Goal: Check status: Check status

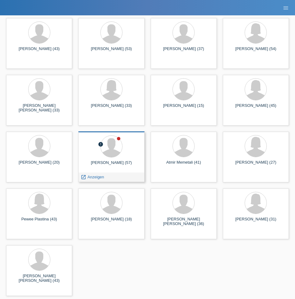
scroll to position [79, 0]
click at [115, 166] on div "[PERSON_NAME] (57)" at bounding box center [111, 165] width 56 height 10
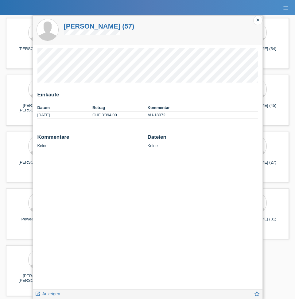
click at [115, 115] on td "CHF 3'394.00" at bounding box center [119, 115] width 55 height 7
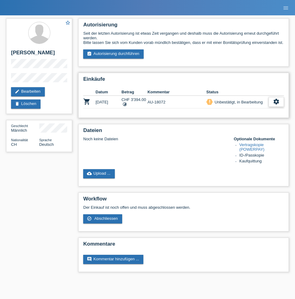
click at [277, 105] on icon "settings" at bounding box center [276, 101] width 7 height 7
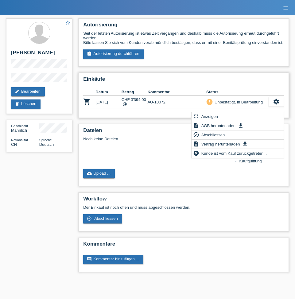
click at [245, 85] on h2 "Einkäufe" at bounding box center [183, 80] width 201 height 9
click at [224, 105] on div "Unbestätigt, in Bearbeitung" at bounding box center [238, 102] width 50 height 6
click at [208, 104] on icon "priority_high" at bounding box center [210, 102] width 4 height 4
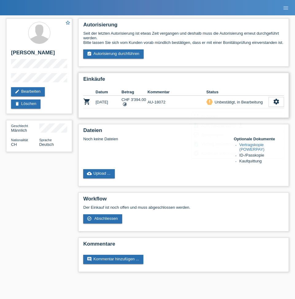
click at [180, 107] on td "AU-18072" at bounding box center [176, 102] width 59 height 13
click at [89, 105] on icon "shopping_cart" at bounding box center [86, 101] width 7 height 7
click at [283, 104] on div "settings" at bounding box center [276, 102] width 15 height 10
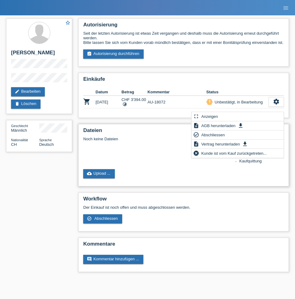
click at [142, 177] on div "cloud_upload Upload ..." at bounding box center [183, 173] width 201 height 9
drag, startPoint x: 132, startPoint y: 145, endPoint x: 133, endPoint y: 140, distance: 4.6
click at [132, 141] on div "Noch keine Dateien" at bounding box center [154, 139] width 143 height 5
click at [29, 90] on link "edit Bearbeiten" at bounding box center [28, 91] width 34 height 9
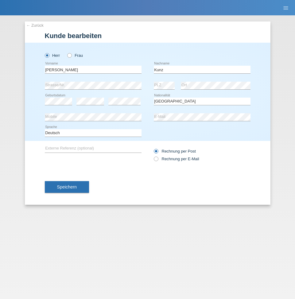
select select "CH"
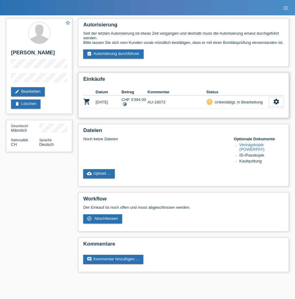
click at [217, 108] on td "priority_high Unbestätigt, in Bearbeitung" at bounding box center [237, 102] width 62 height 13
click at [154, 104] on td "AU-18072" at bounding box center [176, 102] width 59 height 13
drag, startPoint x: 119, startPoint y: 105, endPoint x: 160, endPoint y: 111, distance: 41.3
click at [121, 105] on td "25.09.2025" at bounding box center [109, 102] width 26 height 13
click at [283, 107] on div "settings" at bounding box center [276, 102] width 15 height 10
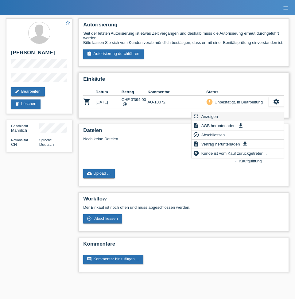
click at [216, 116] on span "Anzeigen" at bounding box center [210, 116] width 18 height 7
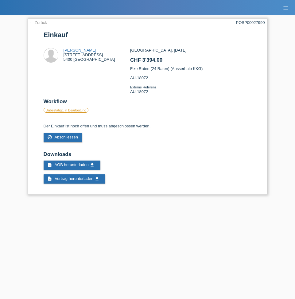
click at [92, 49] on div "Markus Kunz Römerstrasse 32A 5400 Baden" at bounding box center [90, 55] width 52 height 14
drag, startPoint x: 88, startPoint y: 49, endPoint x: 63, endPoint y: 58, distance: 26.9
click at [64, 49] on div "Markus Kunz Römerstrasse 32A 5400 Baden" at bounding box center [90, 55] width 52 height 14
copy link "[PERSON_NAME]"
click at [36, 22] on link "← Zurück" at bounding box center [38, 22] width 17 height 5
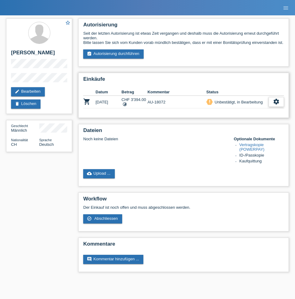
click at [279, 105] on icon "settings" at bounding box center [276, 101] width 7 height 7
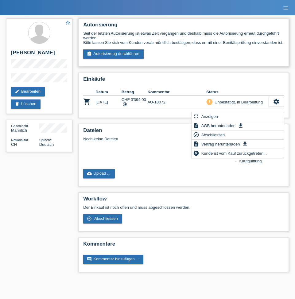
click at [205, 59] on div "Seit der letzten Autorisierung ist etwas Zeit vergangen und deshalb muss die Au…" at bounding box center [183, 45] width 201 height 28
